Goal: Information Seeking & Learning: Learn about a topic

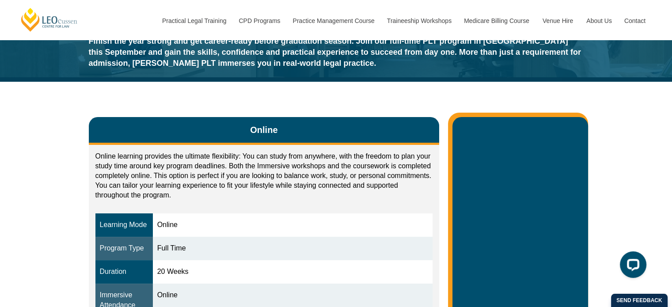
scroll to position [88, 0]
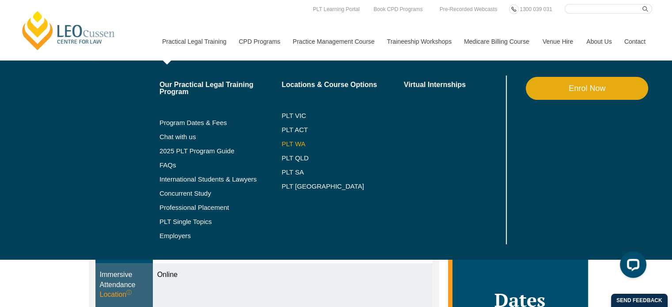
click at [298, 143] on link "PLT WA" at bounding box center [331, 143] width 100 height 7
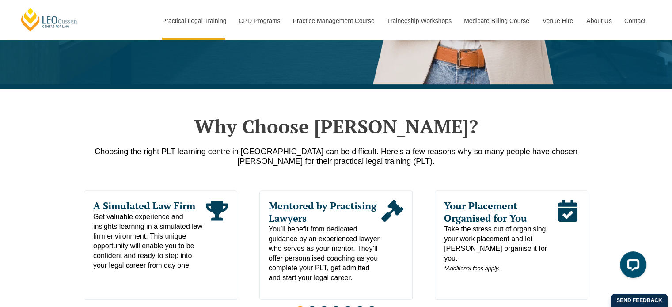
scroll to position [265, 0]
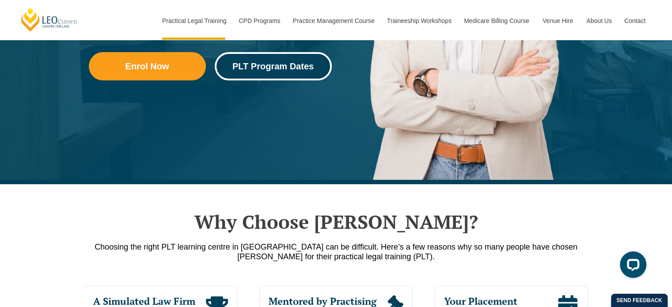
click at [283, 67] on span "PLT Program Dates" at bounding box center [272, 66] width 81 height 9
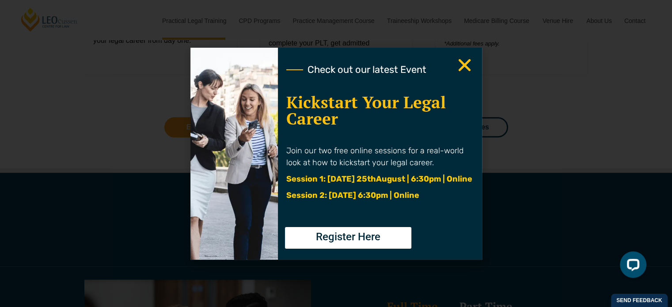
scroll to position [577, 0]
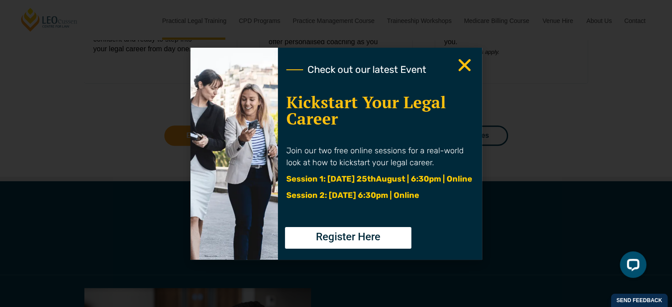
click at [464, 63] on use "Close" at bounding box center [464, 65] width 12 height 12
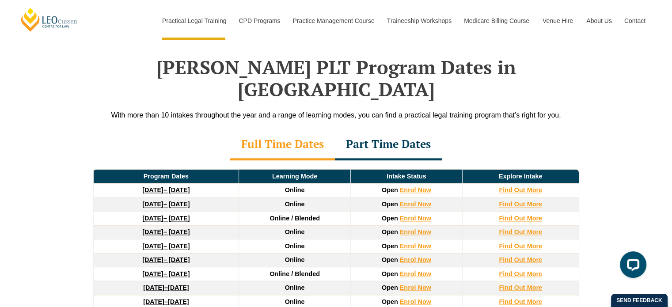
scroll to position [1151, 0]
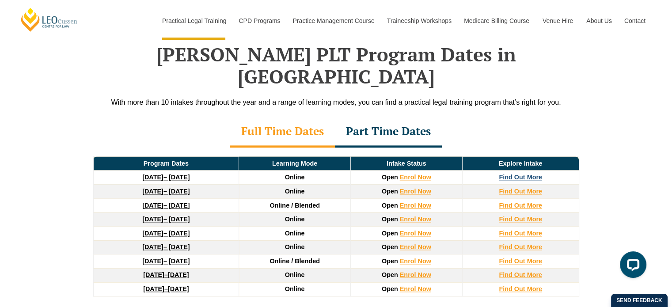
click at [512, 174] on strong "Find Out More" at bounding box center [520, 177] width 43 height 7
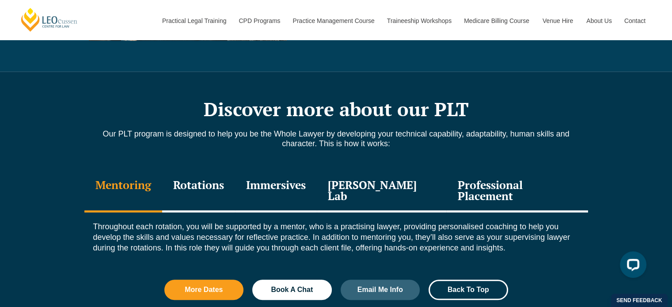
scroll to position [928, 0]
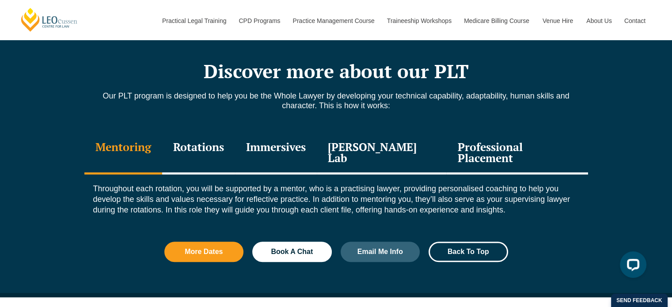
click at [210, 147] on div "Rotations" at bounding box center [198, 154] width 73 height 42
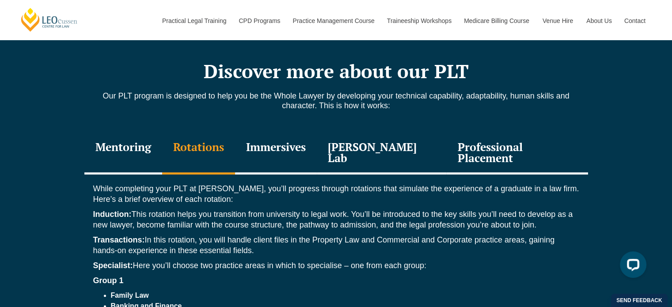
click at [277, 148] on div "Immersives" at bounding box center [276, 154] width 82 height 42
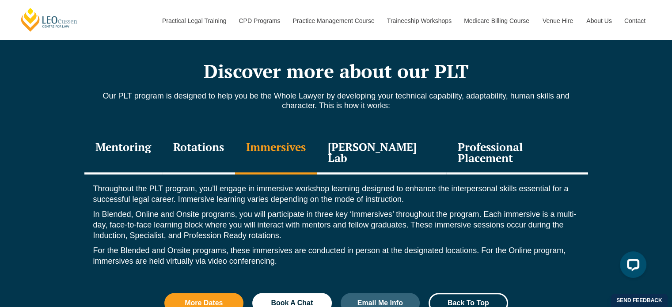
click at [367, 143] on div "Leo Justice Lab" at bounding box center [382, 154] width 130 height 42
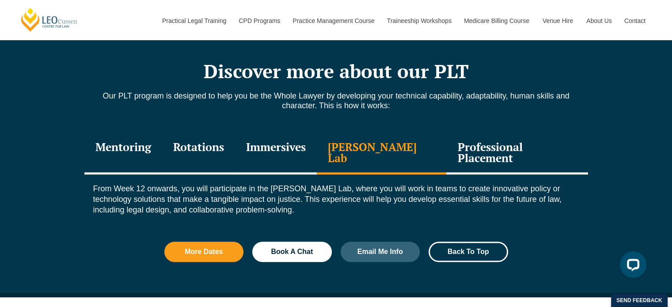
click at [497, 150] on div "Professional Placement" at bounding box center [516, 154] width 141 height 42
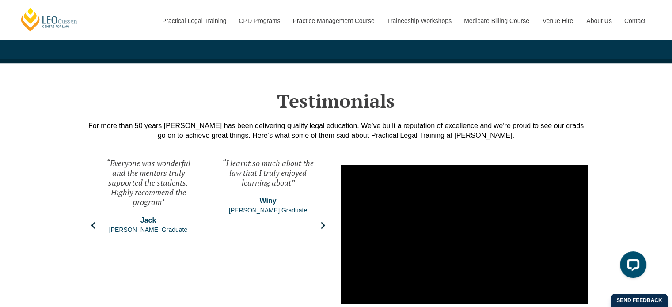
scroll to position [1149, 0]
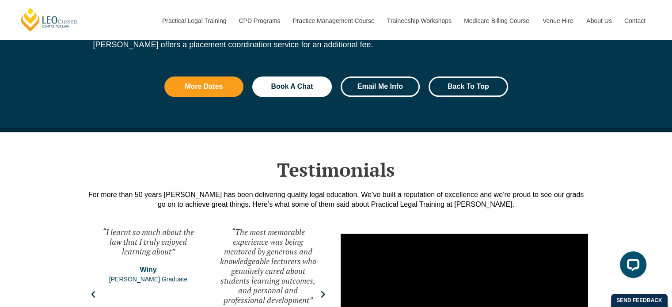
click at [394, 83] on span "Email Me Info" at bounding box center [380, 86] width 46 height 7
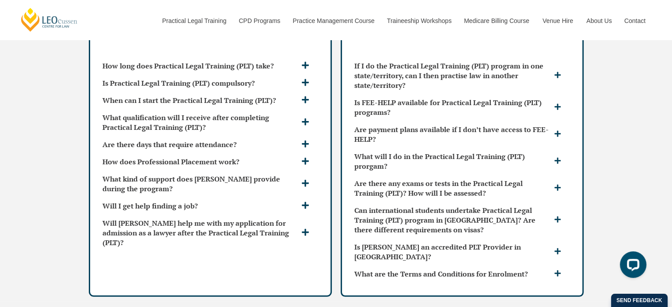
scroll to position [2396, 0]
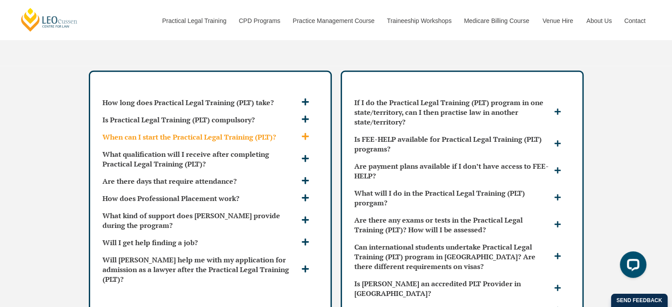
click at [209, 132] on h3 "When can I start the Practical Legal Training (PLT)?" at bounding box center [200, 137] width 197 height 10
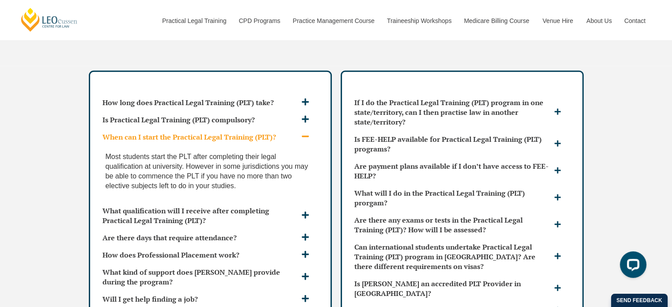
scroll to position [2440, 0]
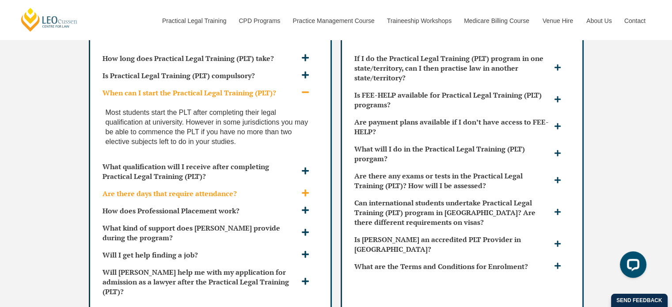
click at [163, 189] on h3 "Are there days that require attendance?" at bounding box center [200, 194] width 197 height 10
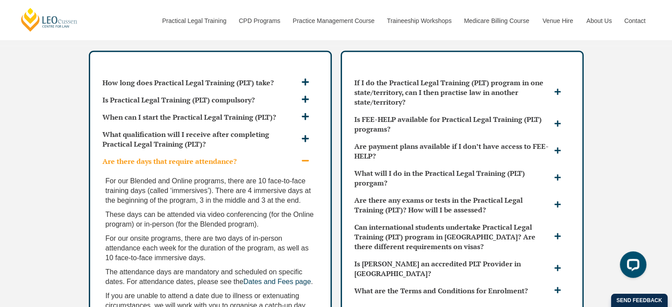
scroll to position [2396, 0]
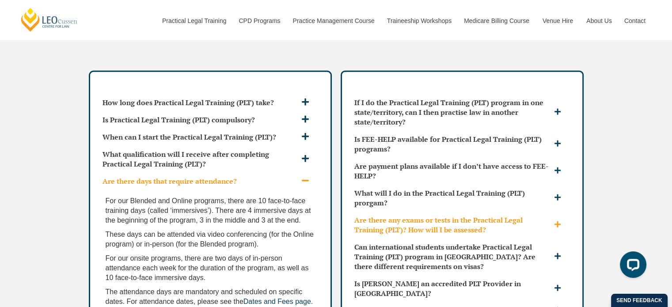
click at [555, 221] on icon at bounding box center [557, 224] width 7 height 7
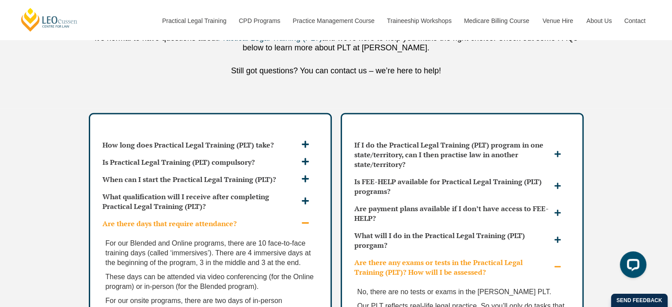
scroll to position [2352, 0]
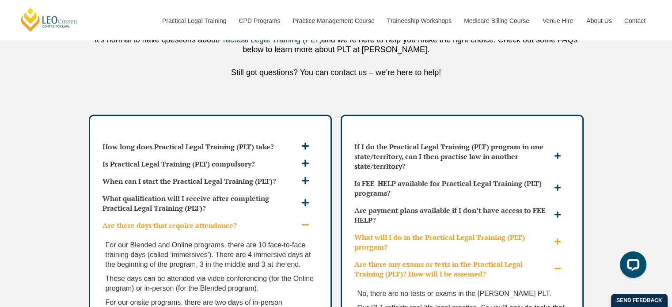
click at [554, 238] on icon at bounding box center [557, 241] width 7 height 7
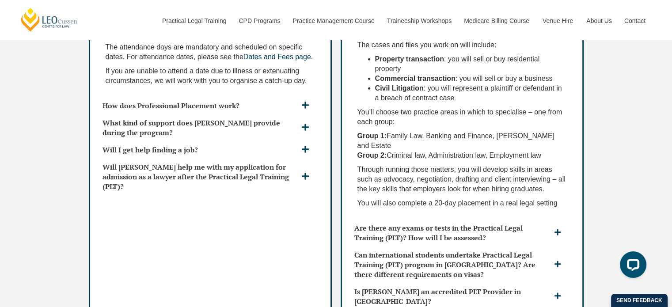
scroll to position [2661, 0]
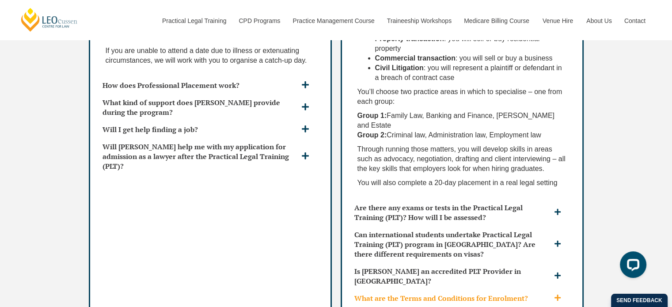
click at [555, 294] on icon at bounding box center [557, 297] width 7 height 7
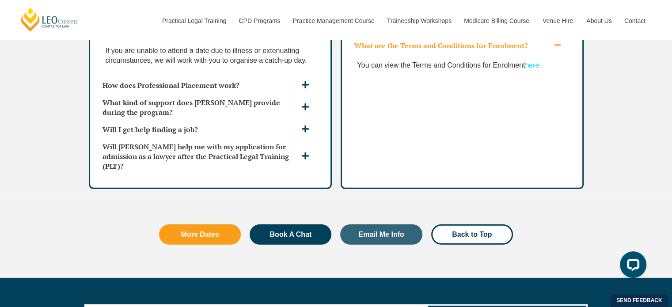
scroll to position [2529, 0]
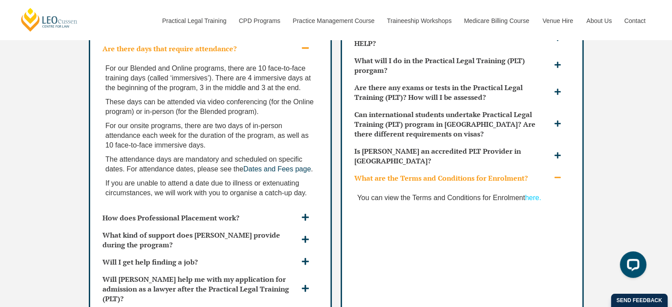
click at [530, 194] on link "here." at bounding box center [533, 198] width 16 height 8
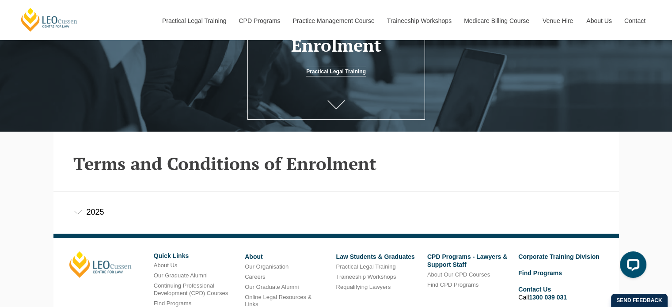
scroll to position [146, 0]
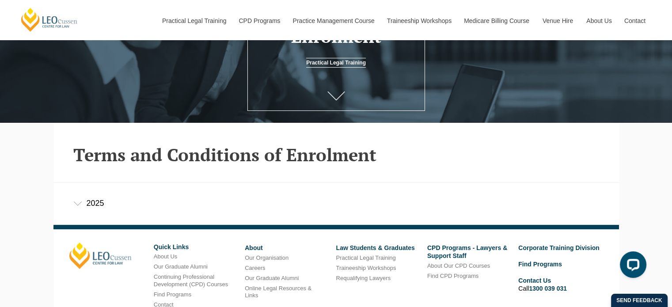
click at [87, 204] on div "2025" at bounding box center [335, 203] width 565 height 41
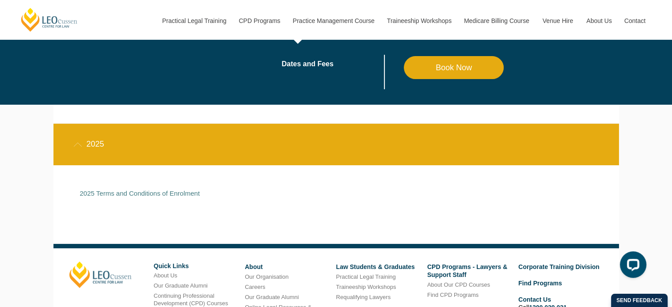
scroll to position [190, 0]
